Goal: Task Accomplishment & Management: Manage account settings

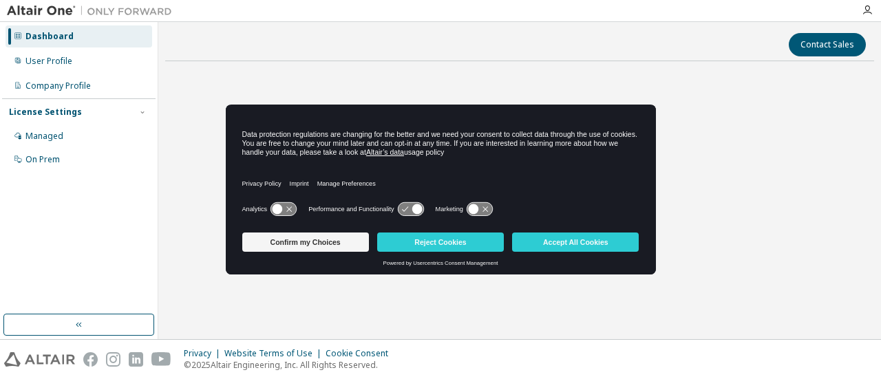
click at [454, 244] on button "Reject Cookies" at bounding box center [440, 242] width 127 height 19
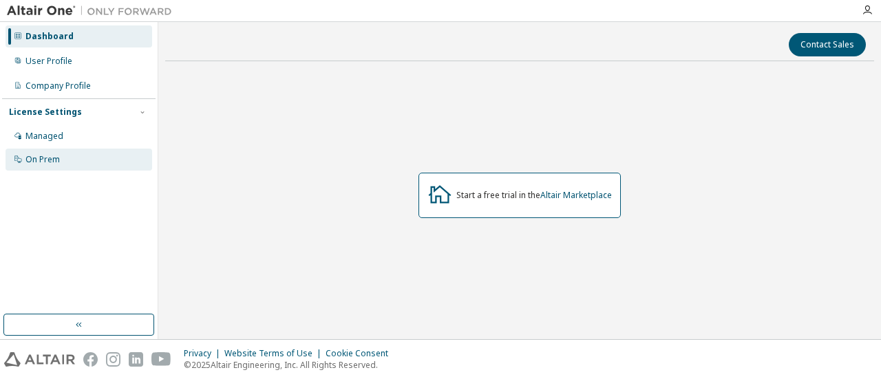
click at [42, 158] on div "On Prem" at bounding box center [42, 159] width 34 height 11
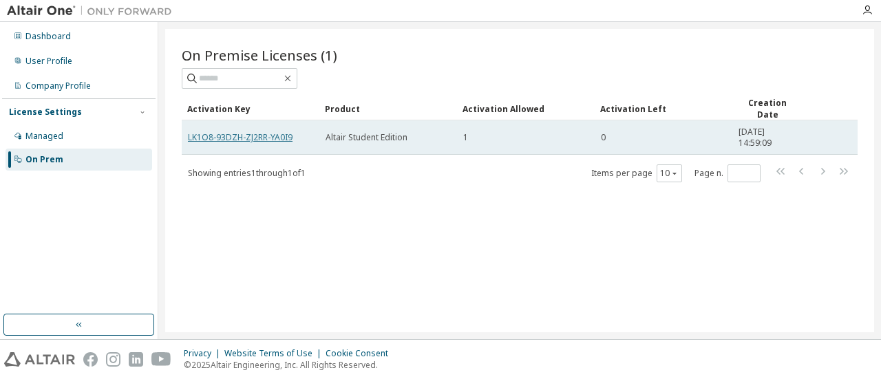
click at [241, 131] on link "LK1O8-93DZH-ZJ2RR-YA0I9" at bounding box center [240, 137] width 105 height 12
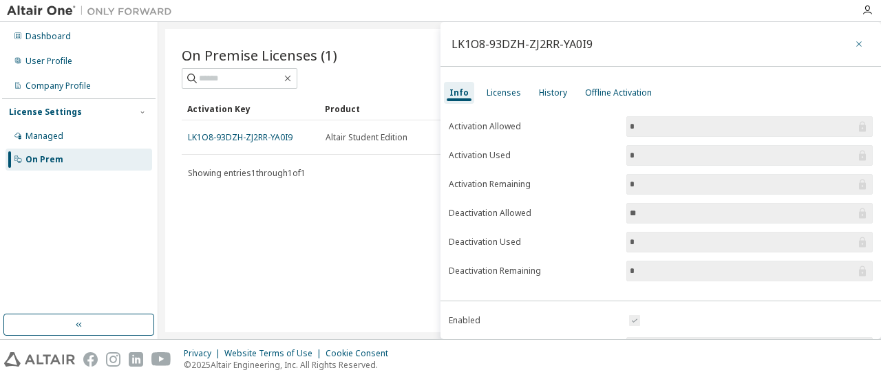
click at [854, 44] on icon "button" at bounding box center [859, 44] width 10 height 11
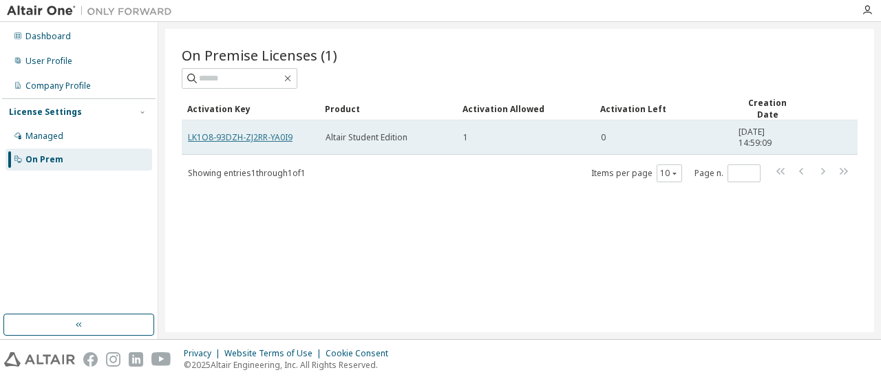
drag, startPoint x: 258, startPoint y: 135, endPoint x: 246, endPoint y: 135, distance: 11.7
click at [246, 135] on link "LK1O8-93DZH-ZJ2RR-YA0I9" at bounding box center [240, 137] width 105 height 12
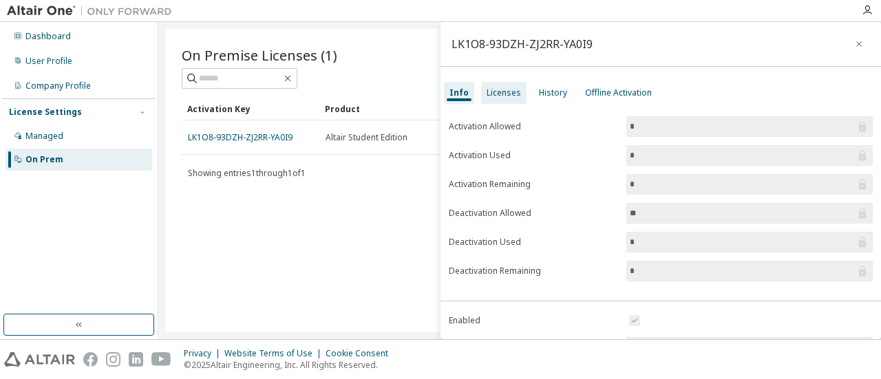
click at [496, 98] on div "Licenses" at bounding box center [503, 93] width 45 height 22
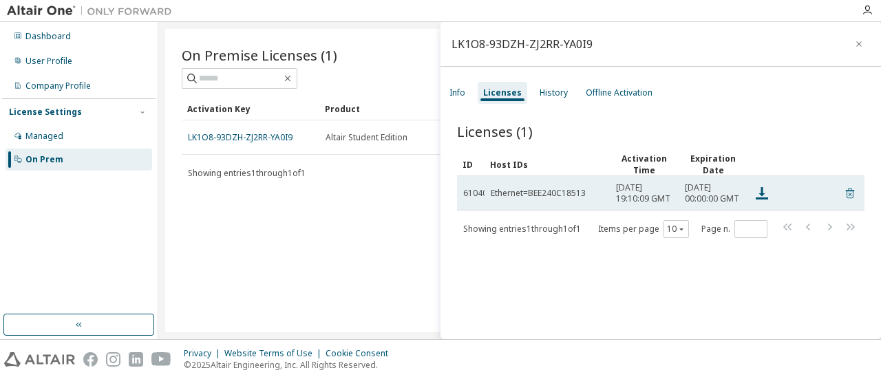
click at [844, 196] on icon at bounding box center [850, 193] width 12 height 17
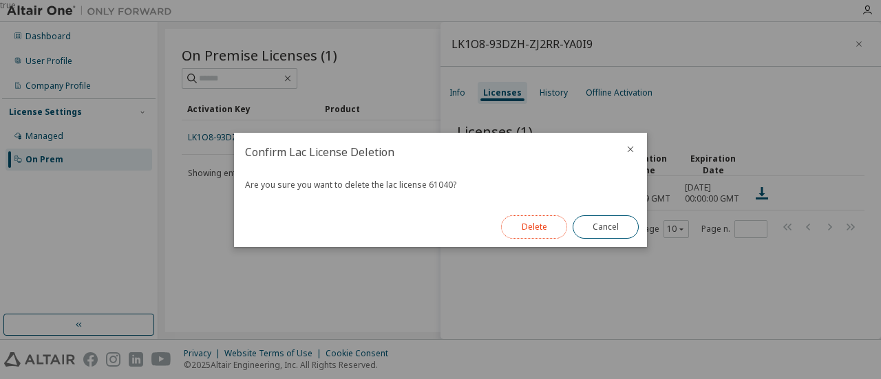
click at [529, 225] on button "Delete" at bounding box center [534, 226] width 66 height 23
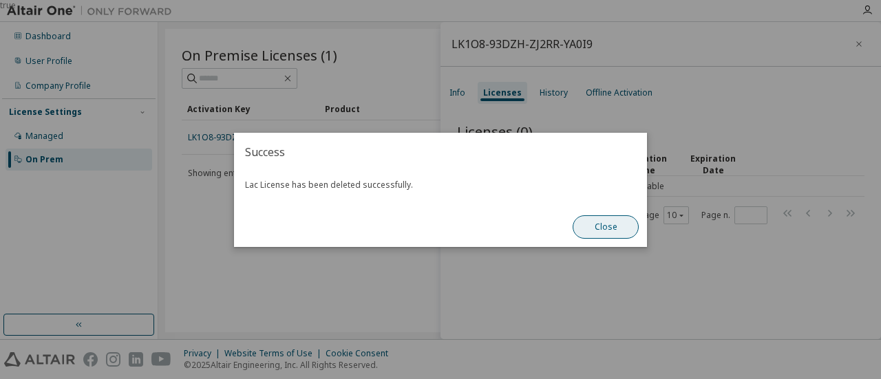
click at [604, 231] on button "Close" at bounding box center [606, 226] width 66 height 23
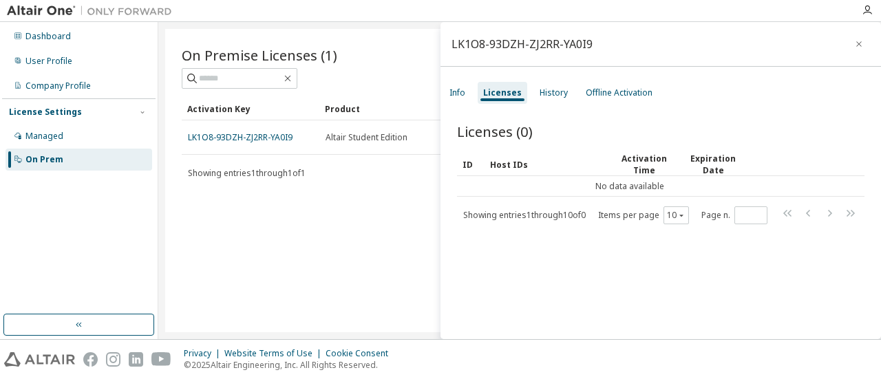
click at [613, 298] on div "Licenses (0) Clear Load Save Save As Field Operator Value Select filter Select …" at bounding box center [661, 232] width 441 height 255
drag, startPoint x: 584, startPoint y: 46, endPoint x: 450, endPoint y: 48, distance: 133.6
click at [450, 48] on div "LK1O8-93DZH-ZJ2RR-YA0I9" at bounding box center [661, 44] width 441 height 45
copy div "LK1O8-93DZH-ZJ2RR-YA0I9"
